Goal: Information Seeking & Learning: Learn about a topic

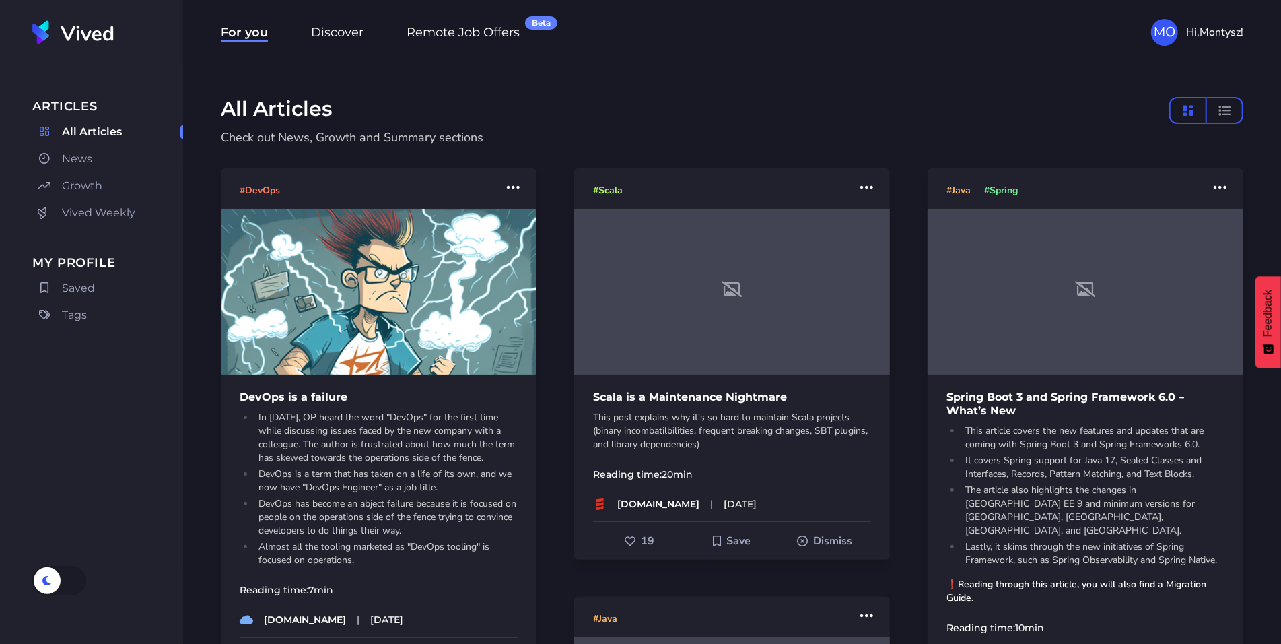
click at [338, 40] on span "Discover" at bounding box center [337, 34] width 53 height 18
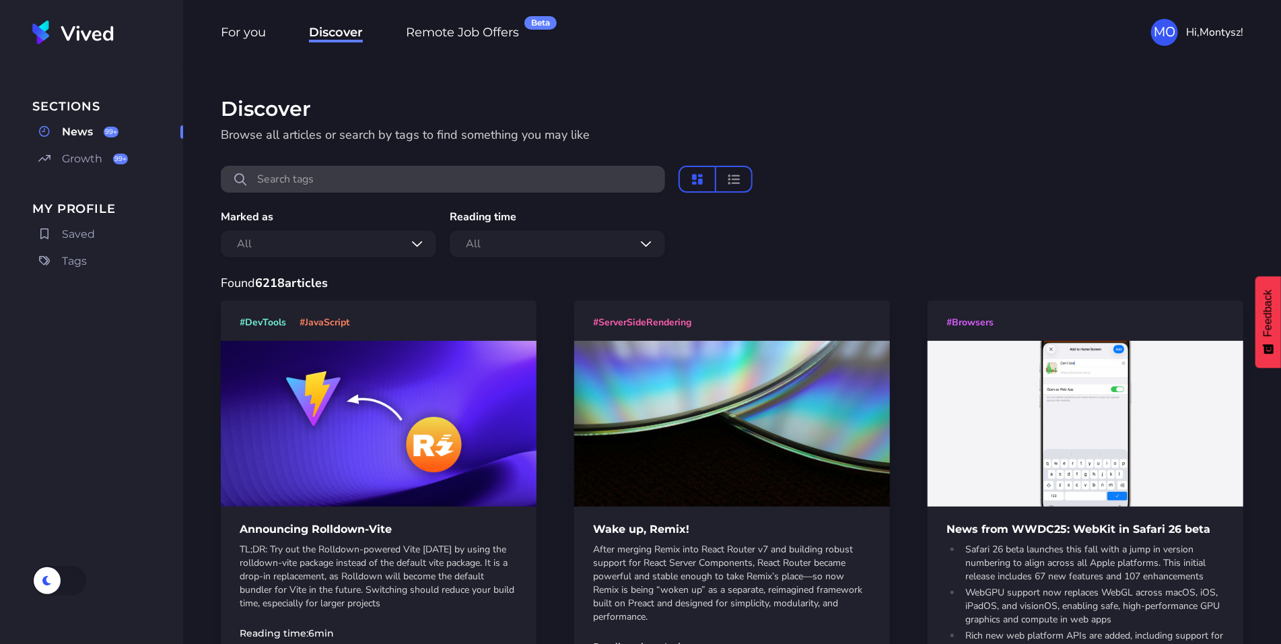
click at [222, 28] on span "For you" at bounding box center [243, 34] width 45 height 18
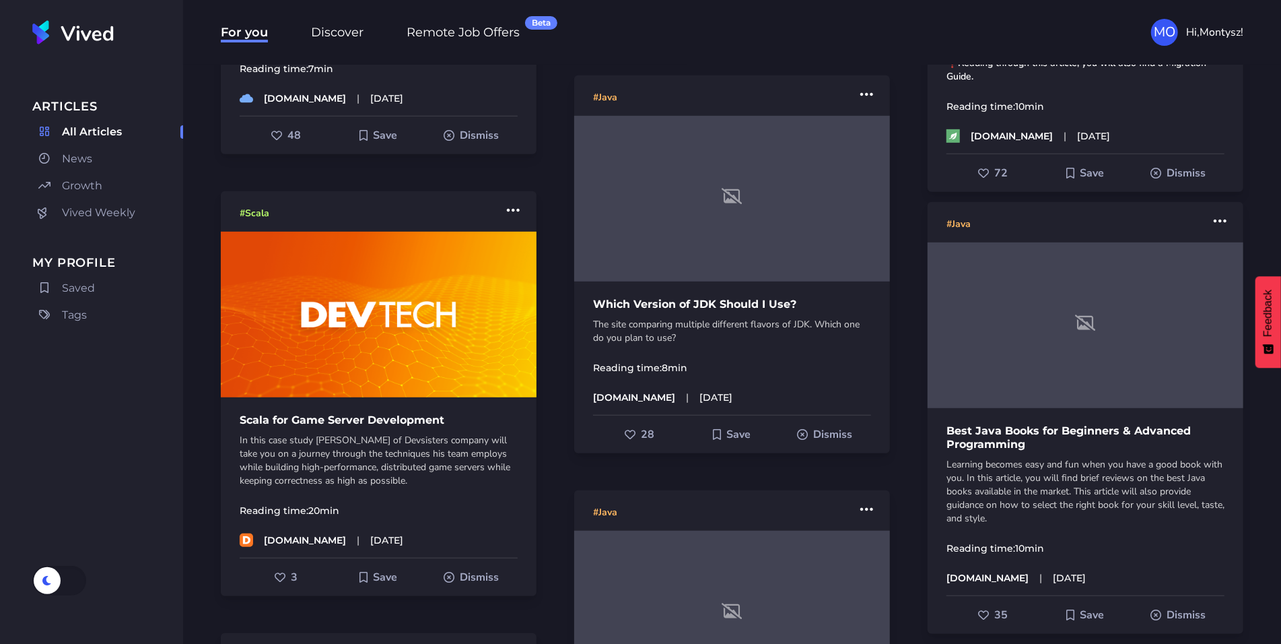
scroll to position [536, 0]
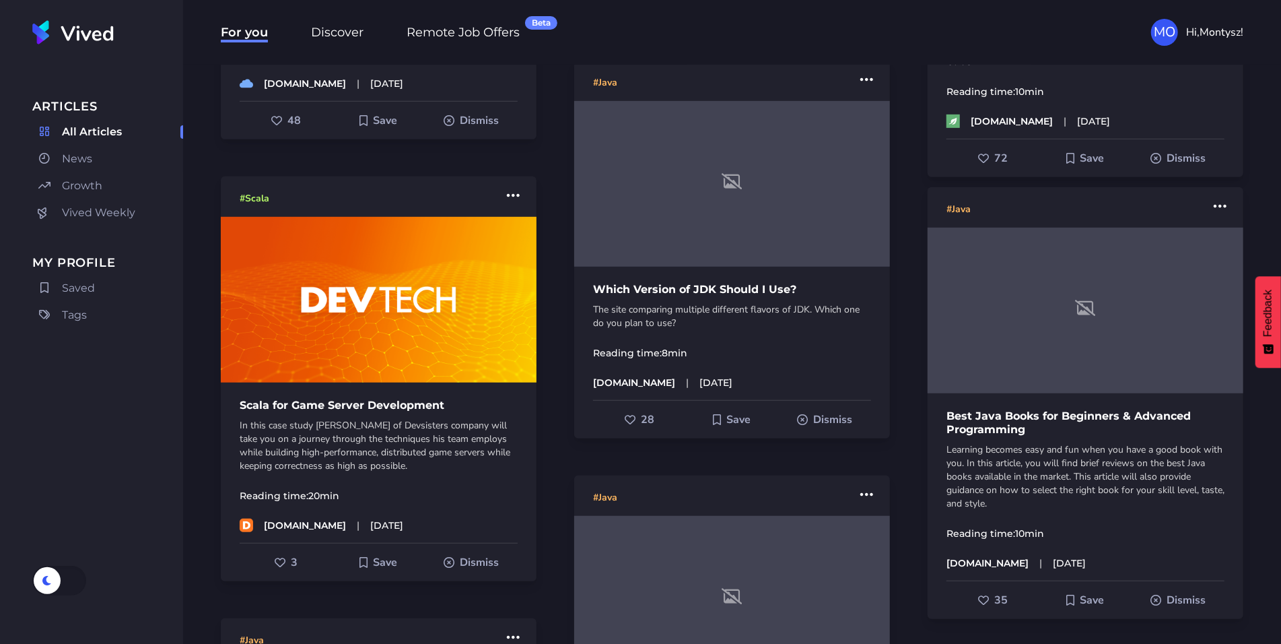
click at [447, 366] on img at bounding box center [379, 300] width 316 height 166
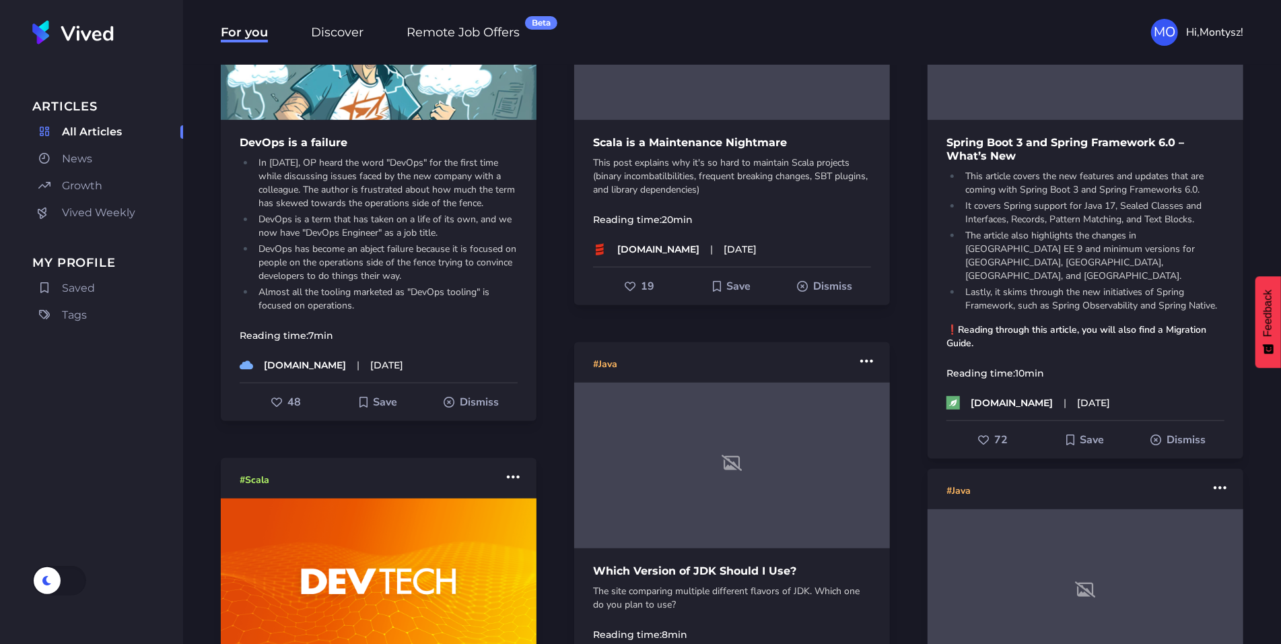
scroll to position [0, 0]
